Goal: Task Accomplishment & Management: Use online tool/utility

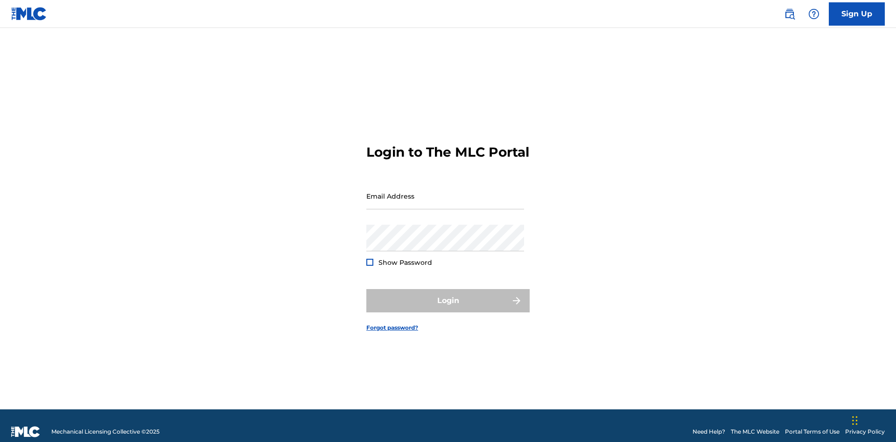
scroll to position [12, 0]
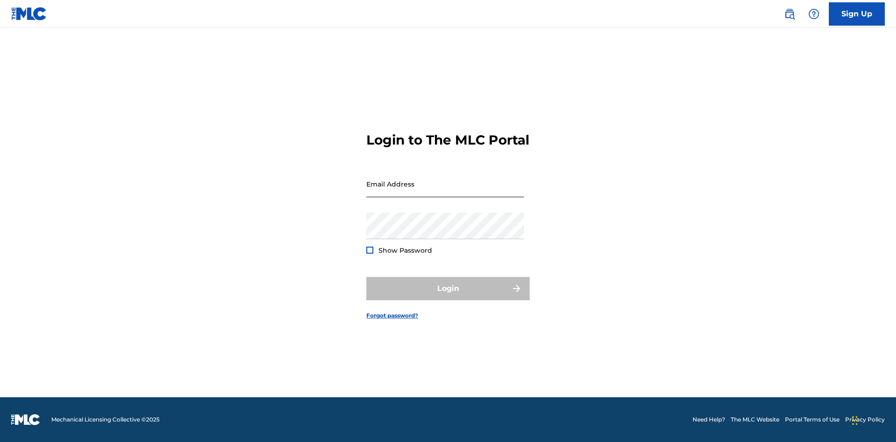
click at [445, 192] on input "Email Address" at bounding box center [445, 184] width 158 height 27
type input "[PERSON_NAME][EMAIL_ADDRESS][PERSON_NAME][DOMAIN_NAME]"
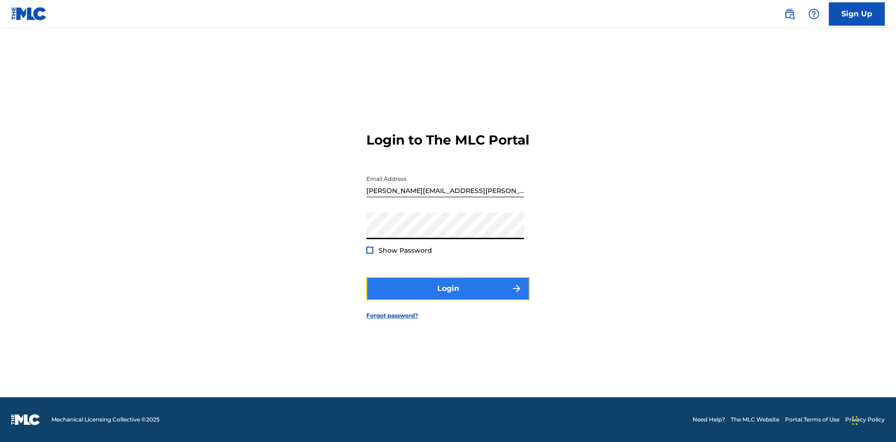
click at [448, 297] on button "Login" at bounding box center [447, 288] width 163 height 23
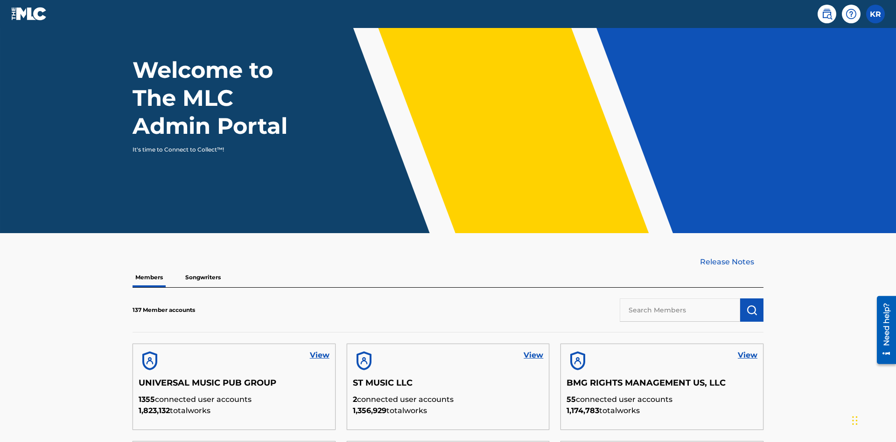
scroll to position [282, 0]
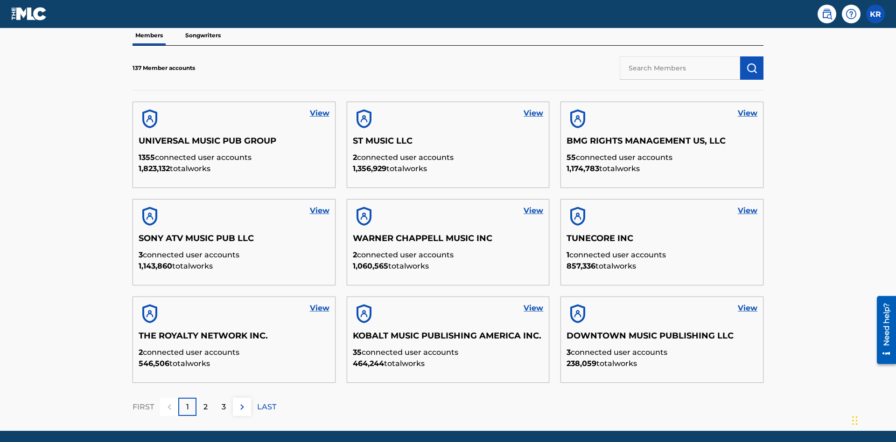
click at [680, 68] on input "text" at bounding box center [680, 67] width 120 height 23
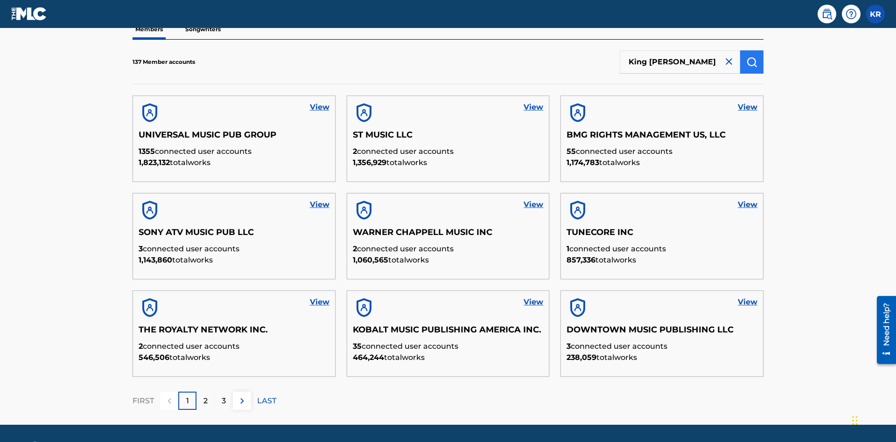
type input "King [PERSON_NAME]"
click at [752, 62] on img "submit" at bounding box center [751, 61] width 11 height 11
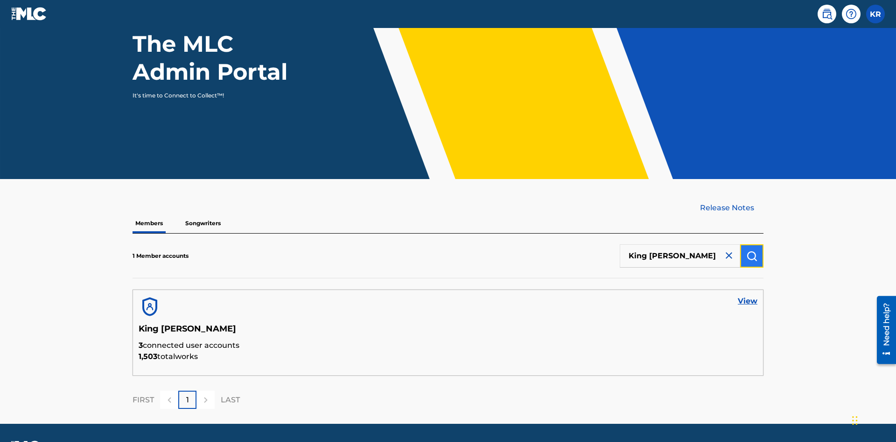
scroll to position [121, 0]
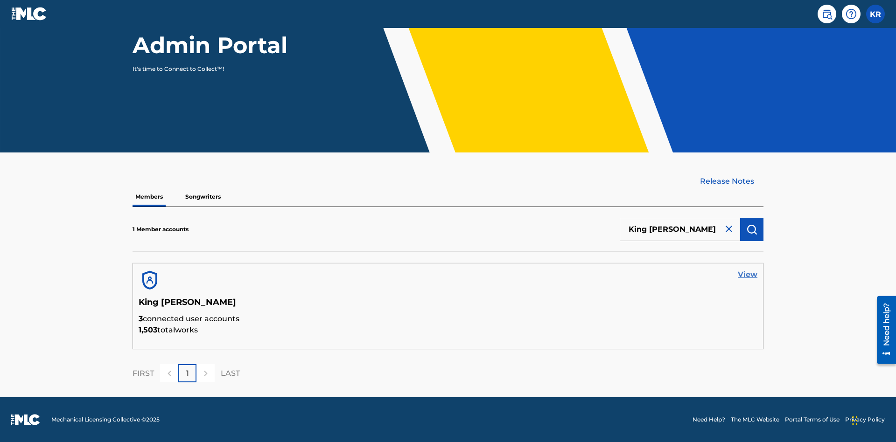
click at [748, 275] on link "View" at bounding box center [748, 274] width 20 height 11
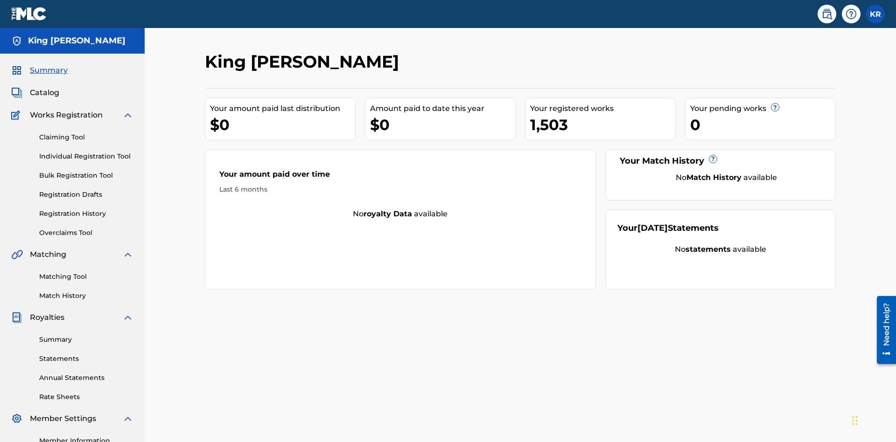
scroll to position [117, 0]
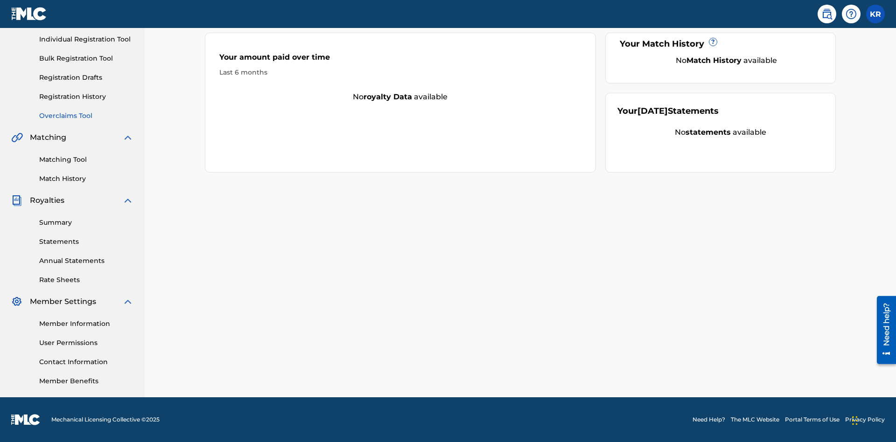
click at [86, 116] on link "Overclaims Tool" at bounding box center [86, 116] width 94 height 10
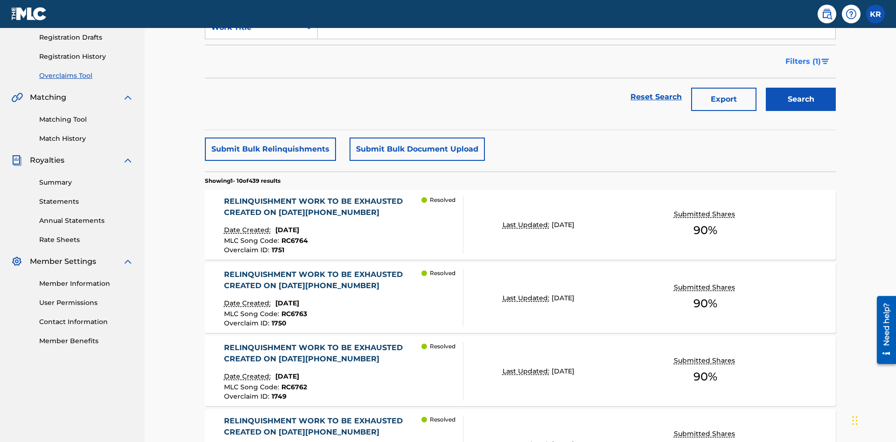
click at [803, 62] on span "Filters ( 1 )" at bounding box center [803, 61] width 35 height 11
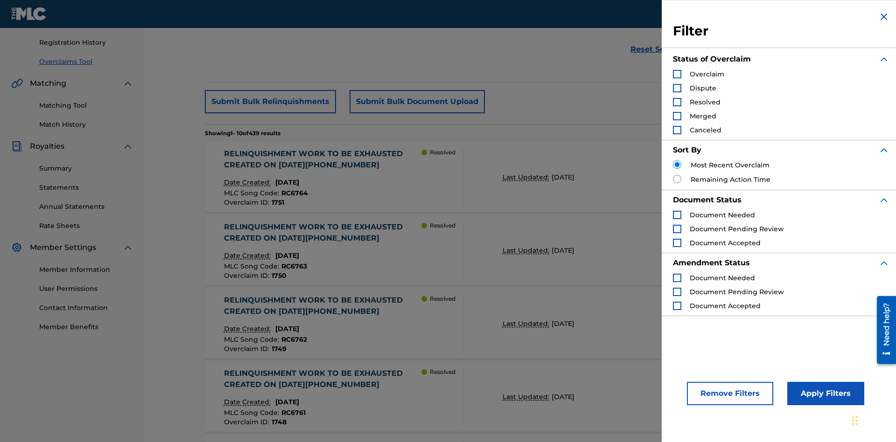
click at [677, 74] on div "Search Form" at bounding box center [677, 74] width 8 height 8
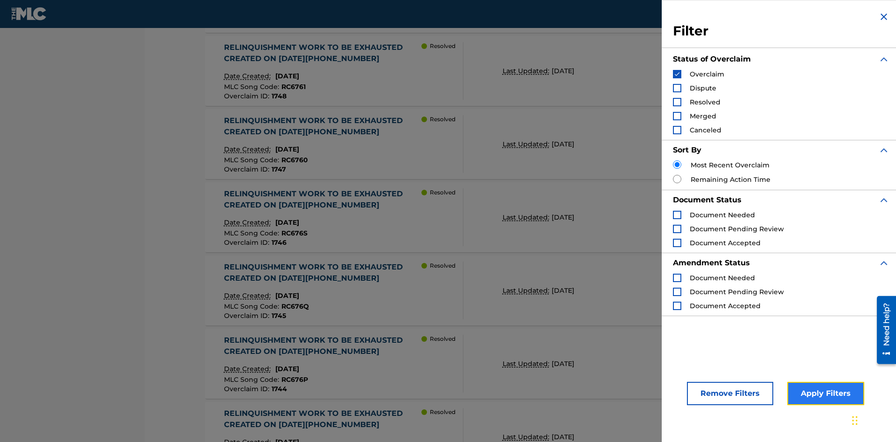
click at [824, 394] on button "Apply Filters" at bounding box center [825, 393] width 77 height 23
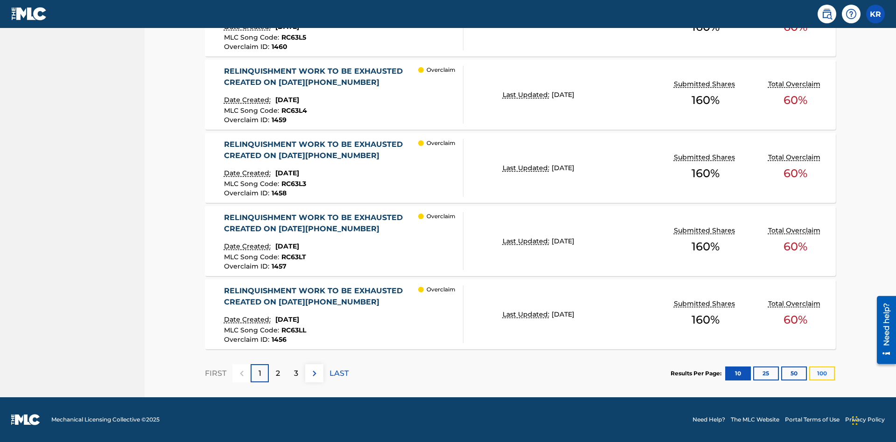
click at [822, 373] on button "100" at bounding box center [822, 374] width 26 height 14
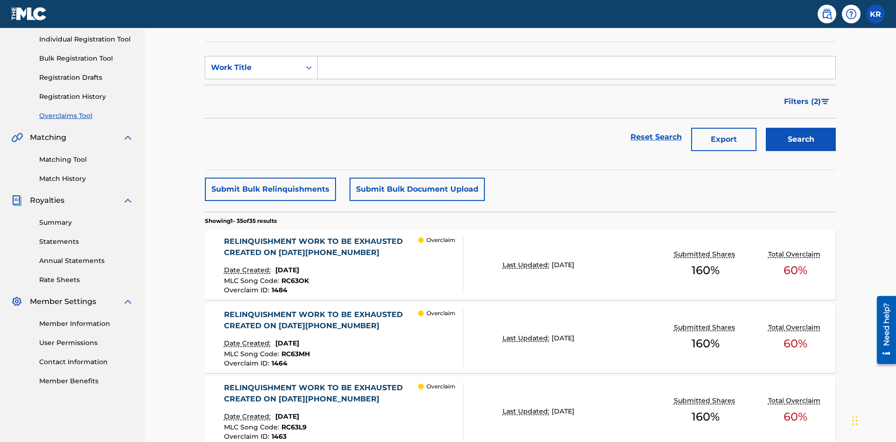
scroll to position [239, 0]
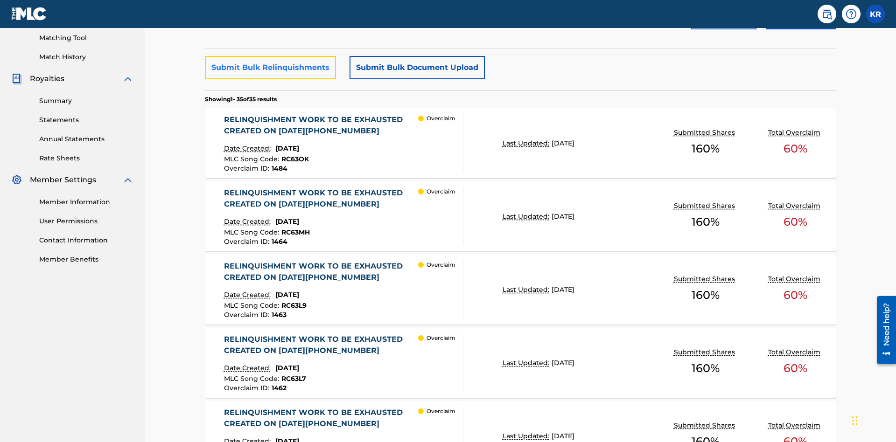
click at [270, 68] on button "Submit Bulk Relinquishments" at bounding box center [270, 67] width 131 height 23
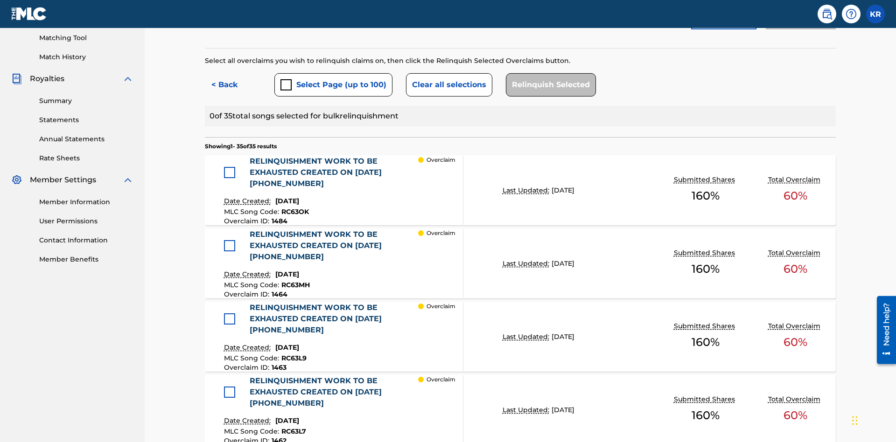
scroll to position [256, 0]
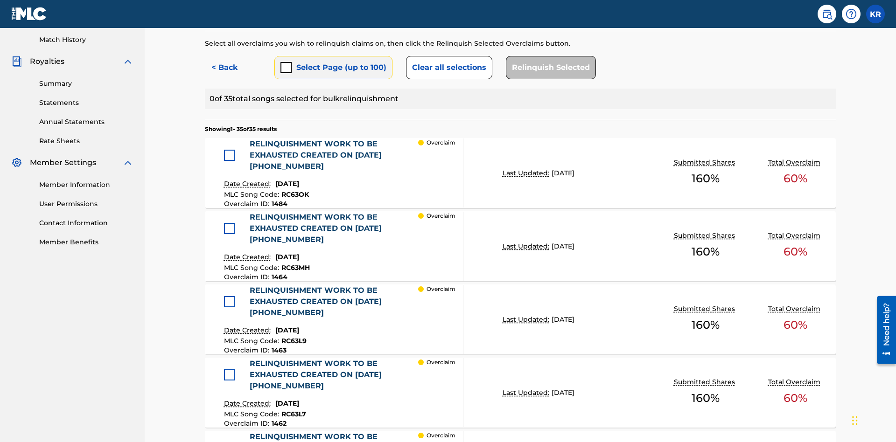
click at [333, 68] on button "Select Page (up to 100)" at bounding box center [333, 67] width 118 height 23
